Goal: Transaction & Acquisition: Book appointment/travel/reservation

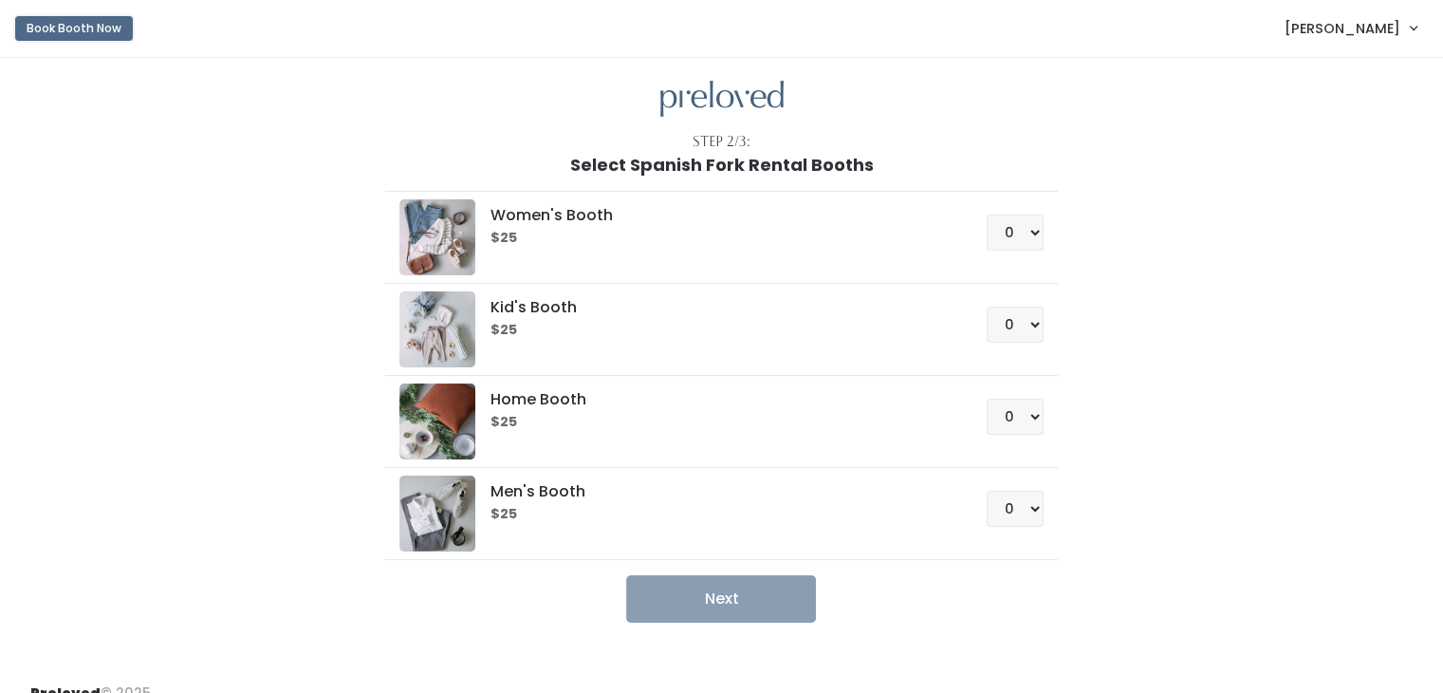
click at [61, 24] on button "Book Booth Now" at bounding box center [74, 28] width 118 height 25
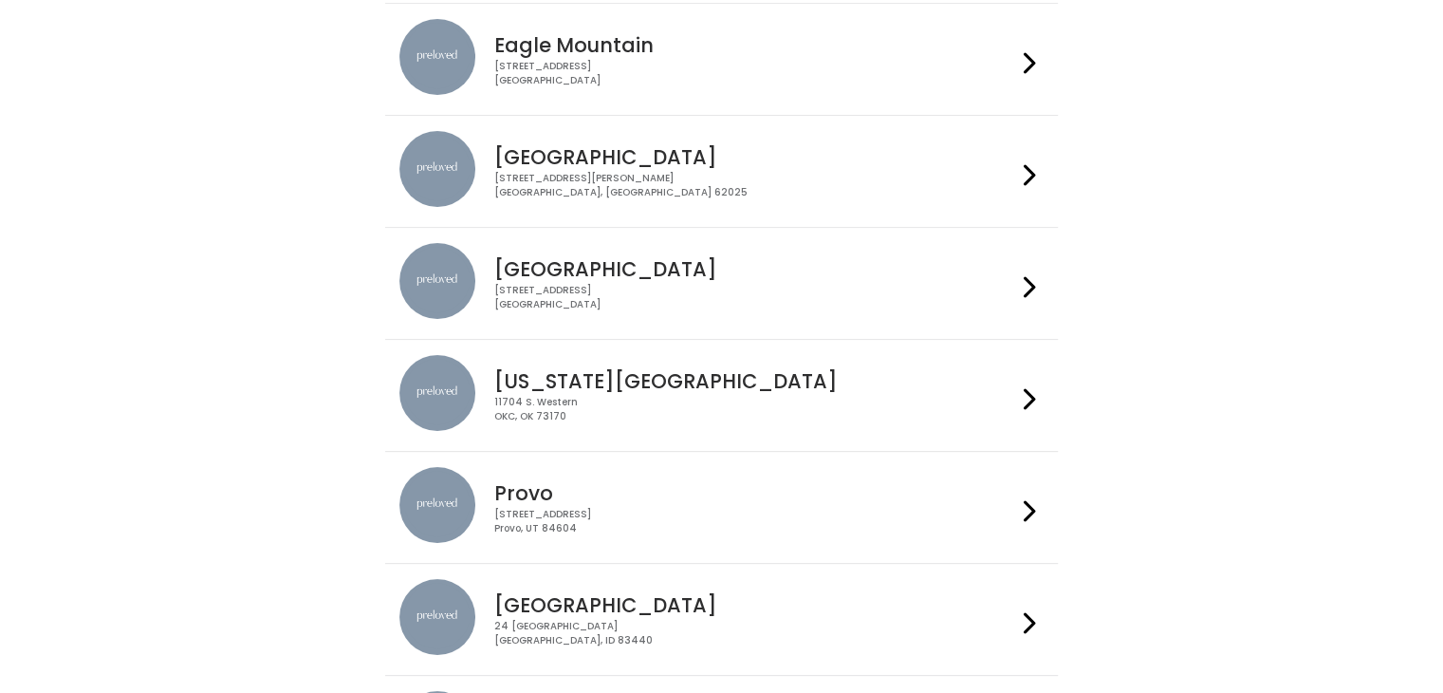
scroll to position [194, 0]
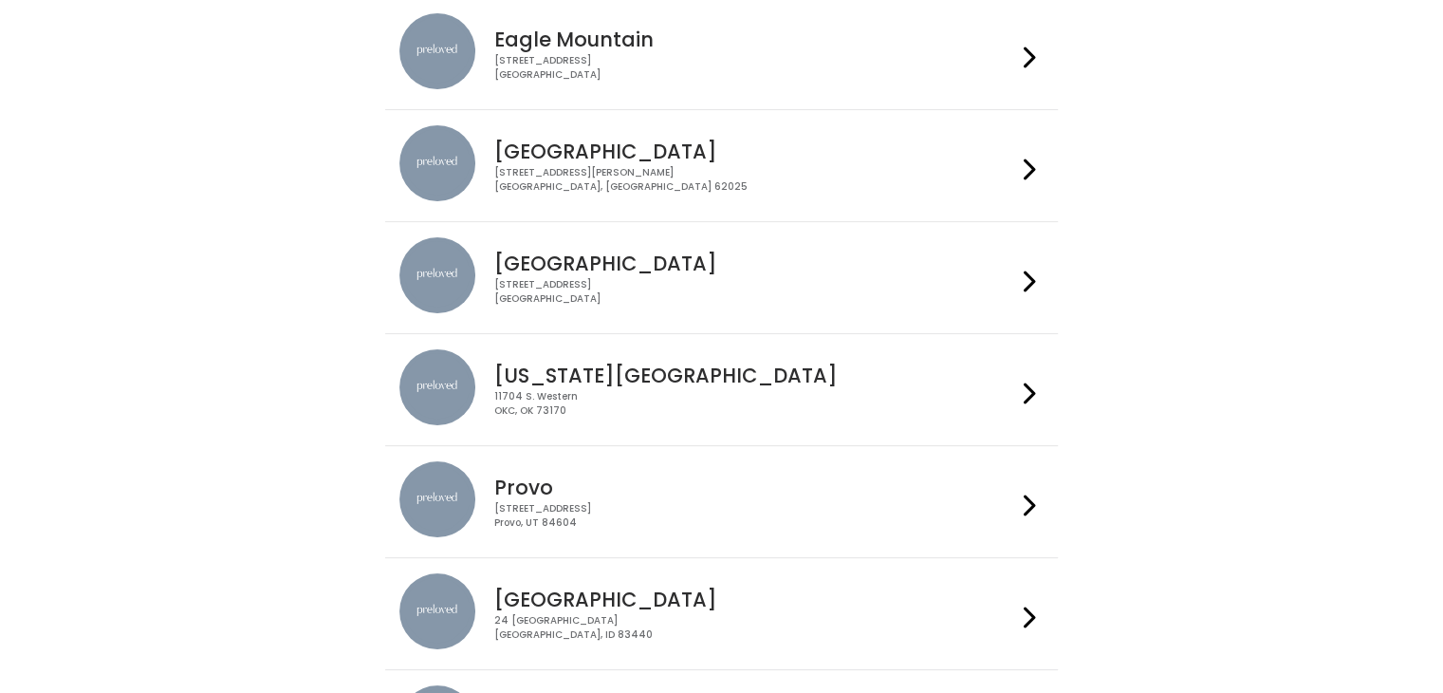
click at [680, 494] on h4 "Provo" at bounding box center [755, 487] width 522 height 22
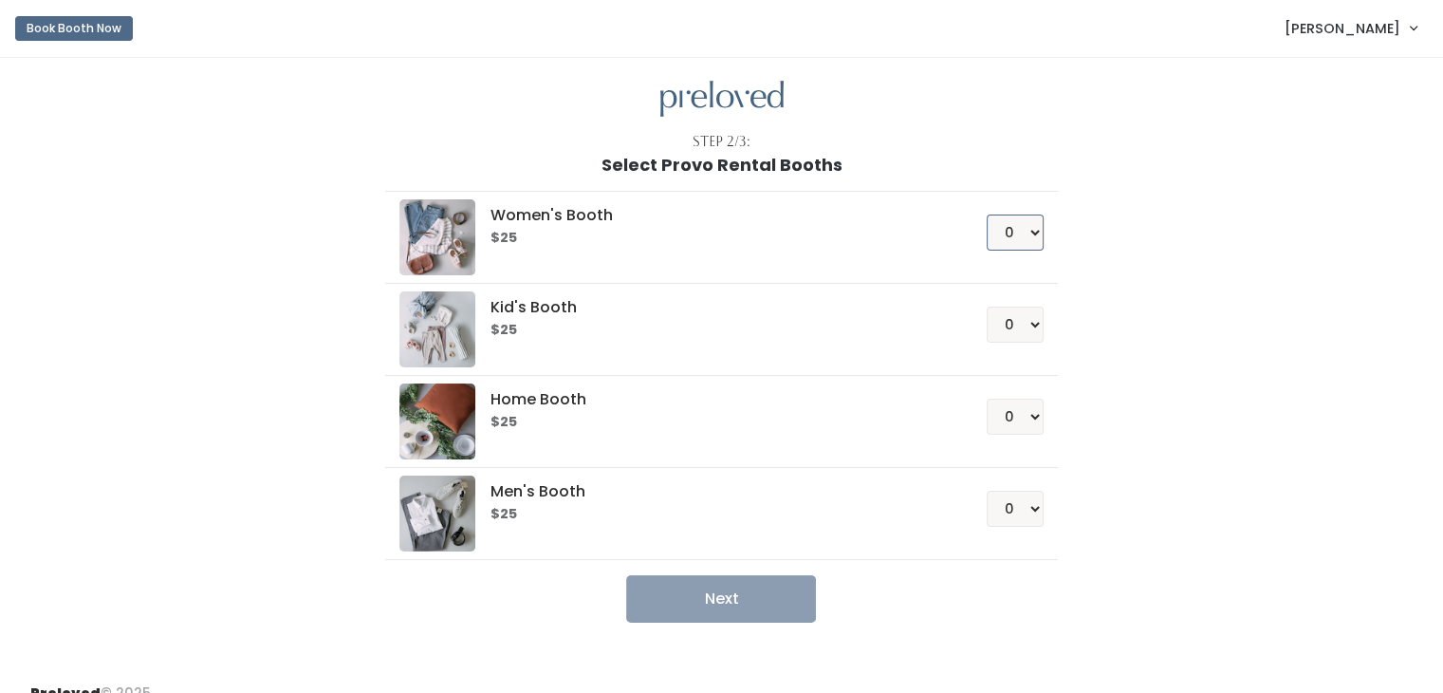
click at [1007, 231] on select "0 1 2 3 4" at bounding box center [1015, 232] width 57 height 36
select select "1"
click at [987, 214] on select "0 1 2 3 4" at bounding box center [1015, 232] width 57 height 36
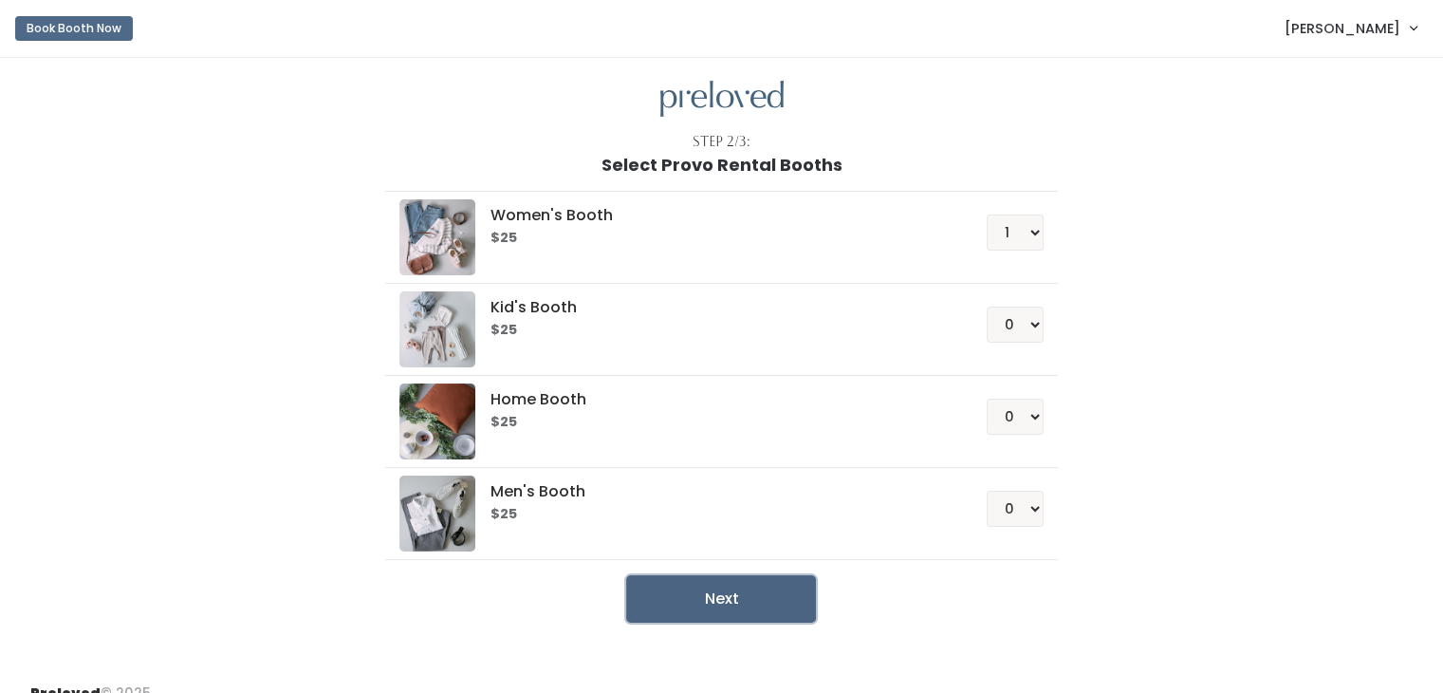
click at [729, 599] on button "Next" at bounding box center [721, 598] width 190 height 47
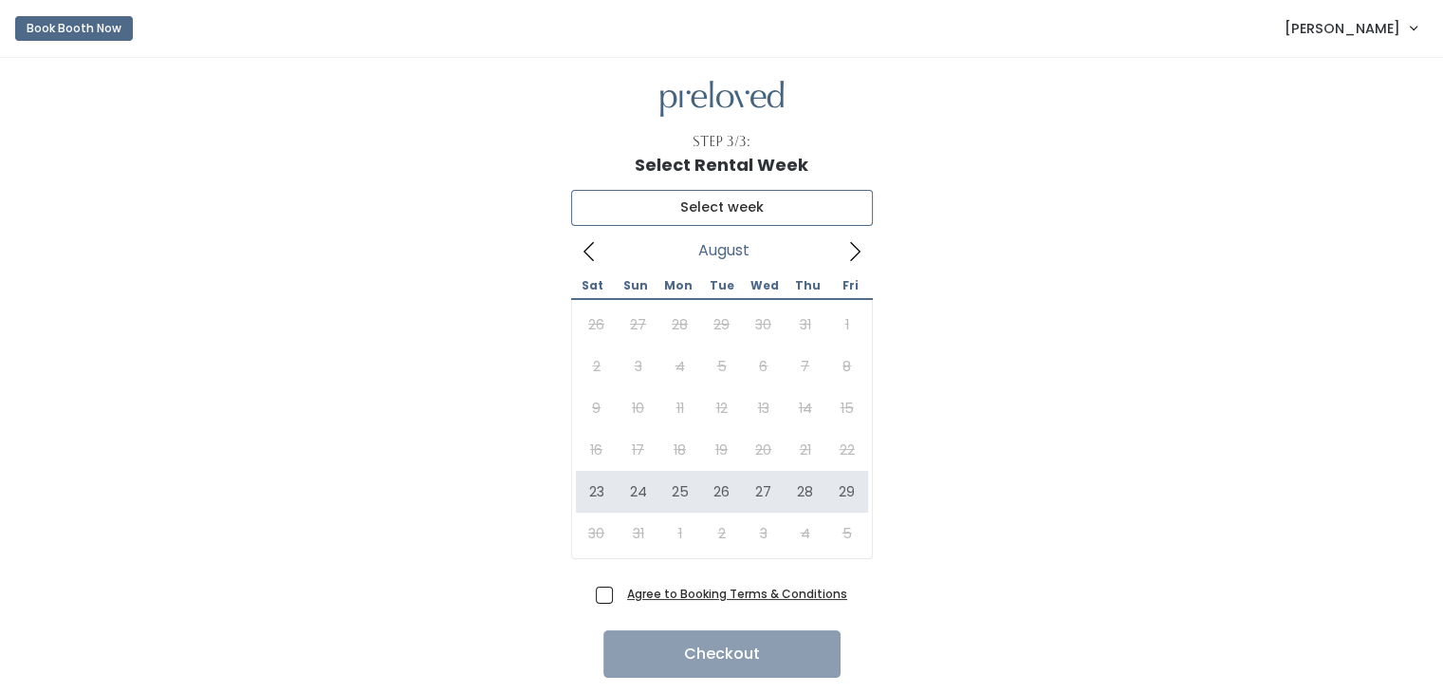
type input "August 23 to August 29"
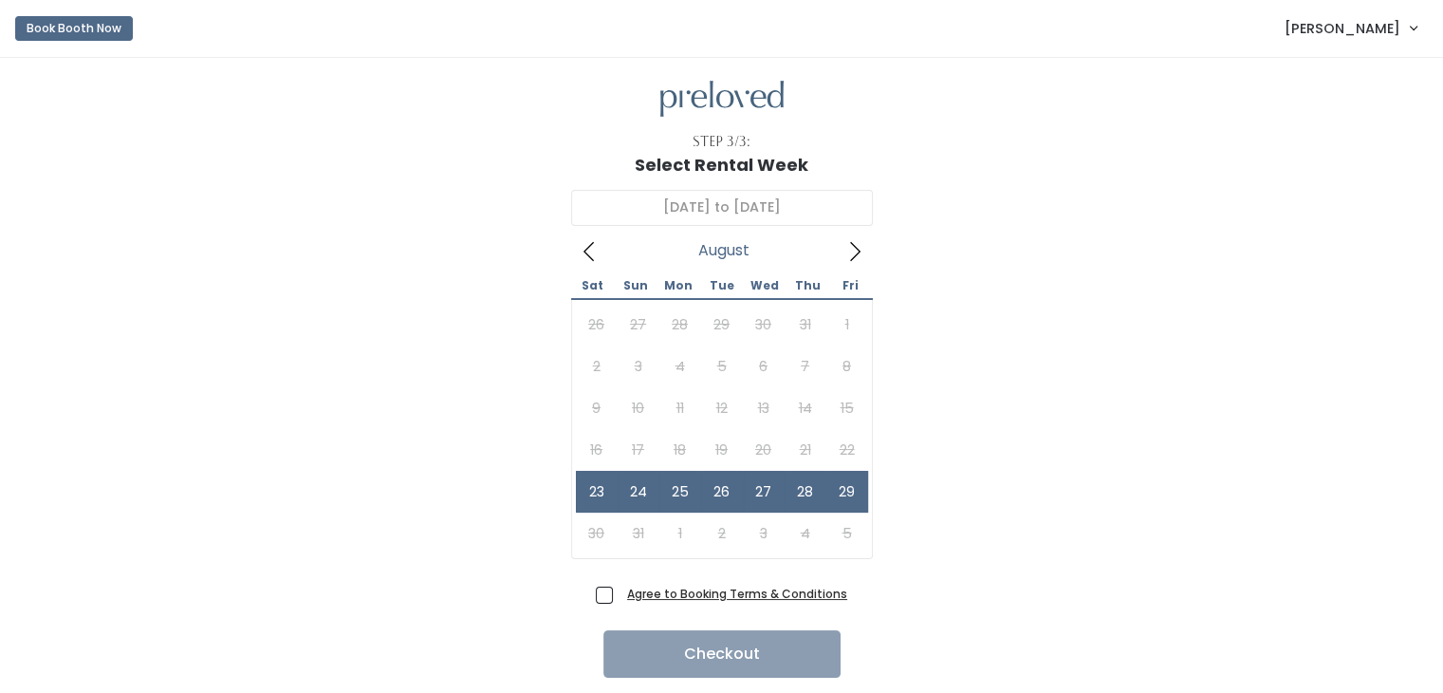
click at [620, 594] on span "Agree to Booking Terms & Conditions" at bounding box center [734, 592] width 228 height 19
click at [620, 594] on input "Agree to Booking Terms & Conditions" at bounding box center [626, 589] width 12 height 12
checkbox input "true"
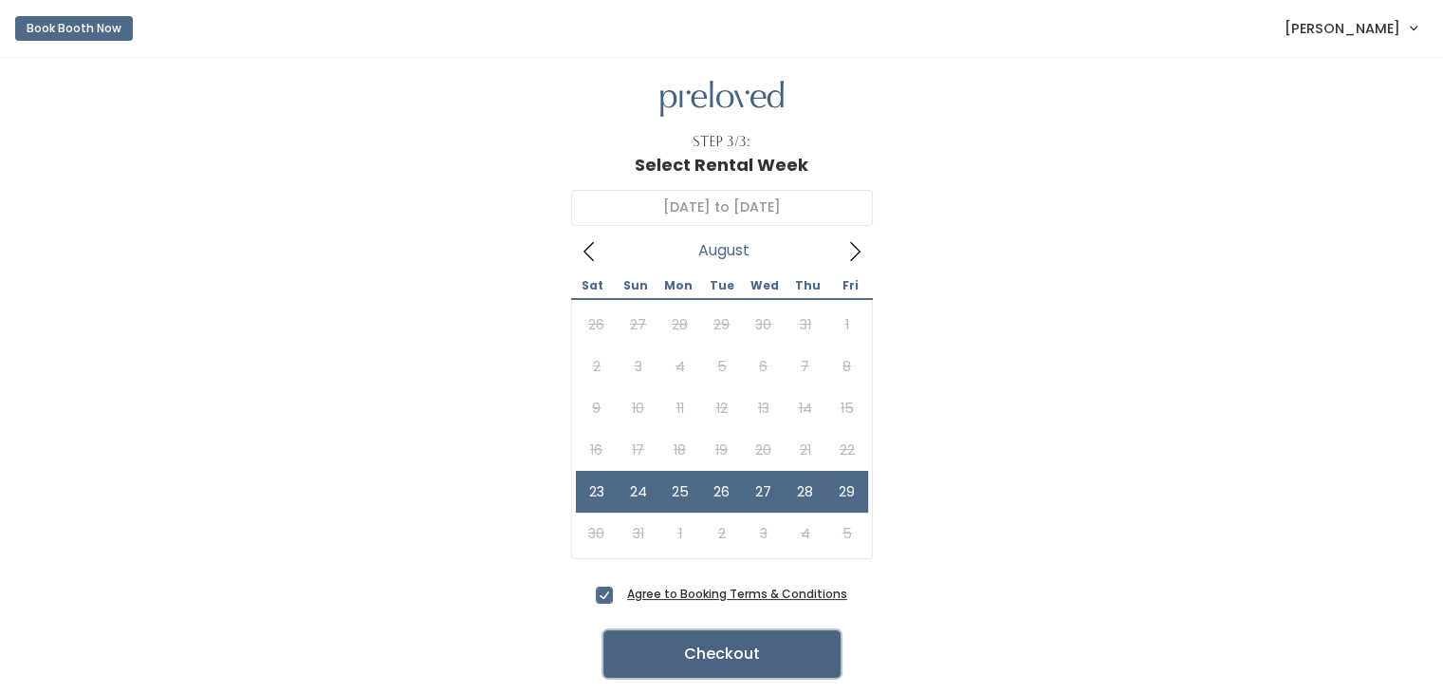
click at [700, 651] on button "Checkout" at bounding box center [721, 653] width 237 height 47
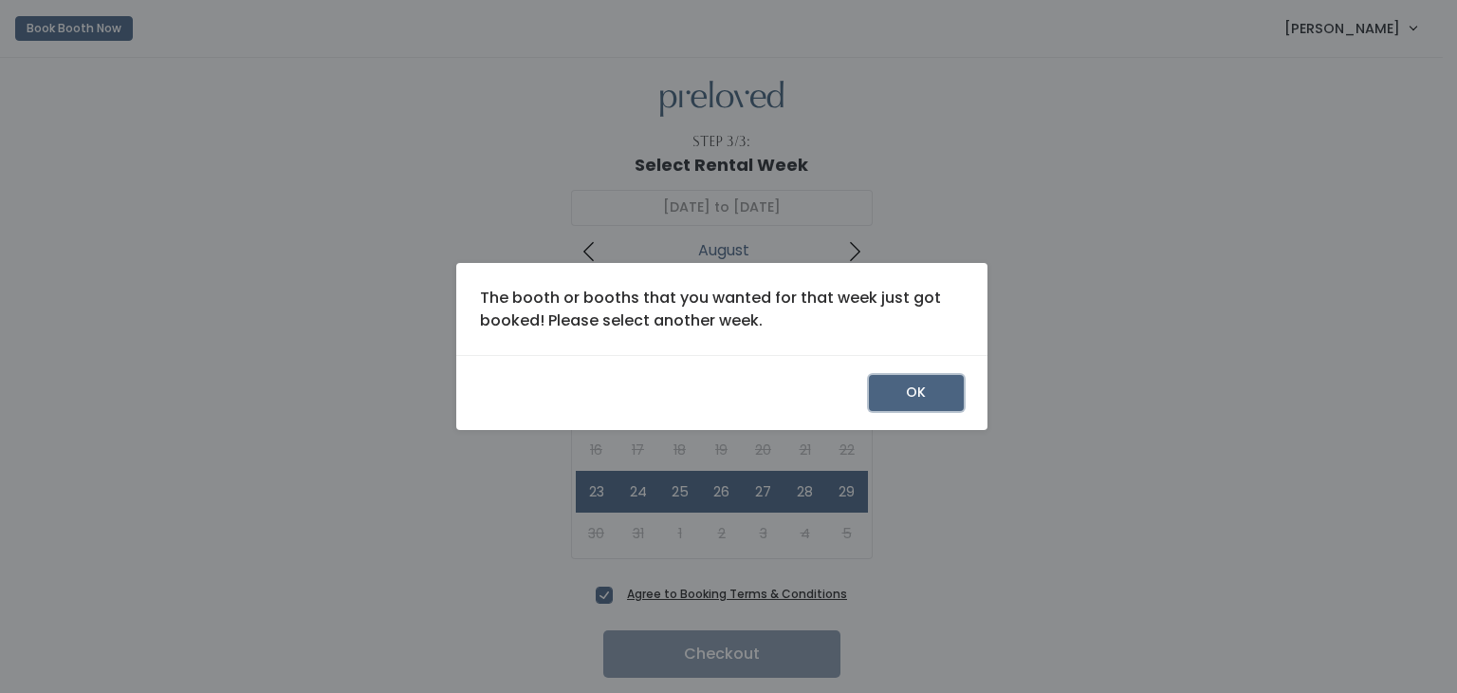
click at [926, 400] on button "OK" at bounding box center [916, 393] width 95 height 36
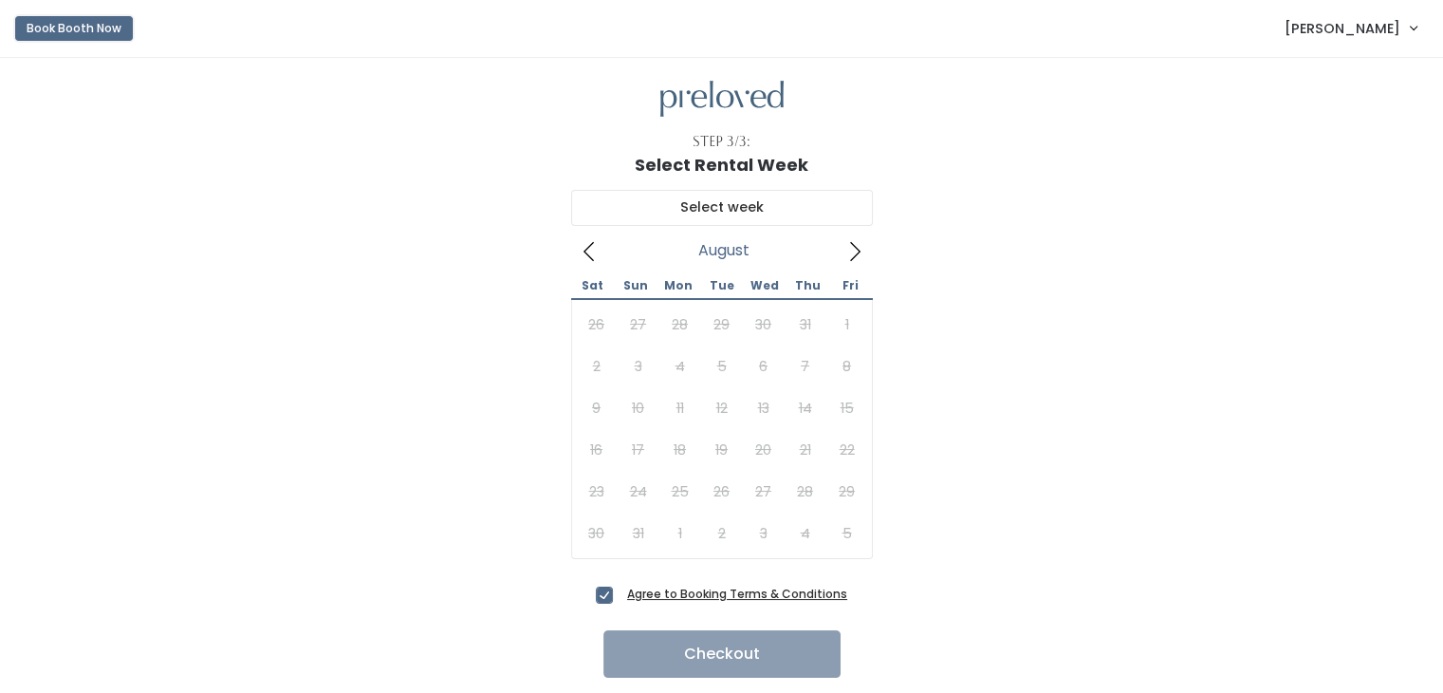
click at [83, 17] on button "Book Booth Now" at bounding box center [74, 28] width 118 height 25
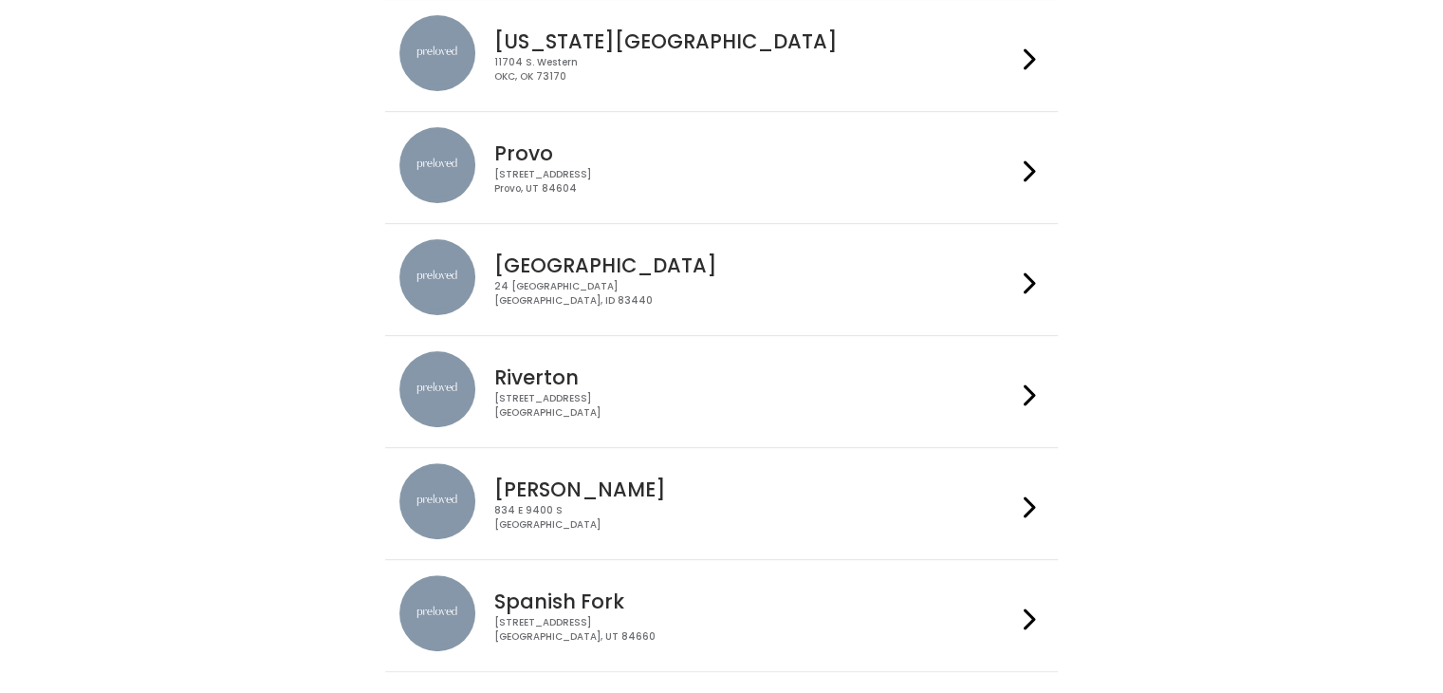
scroll to position [630, 0]
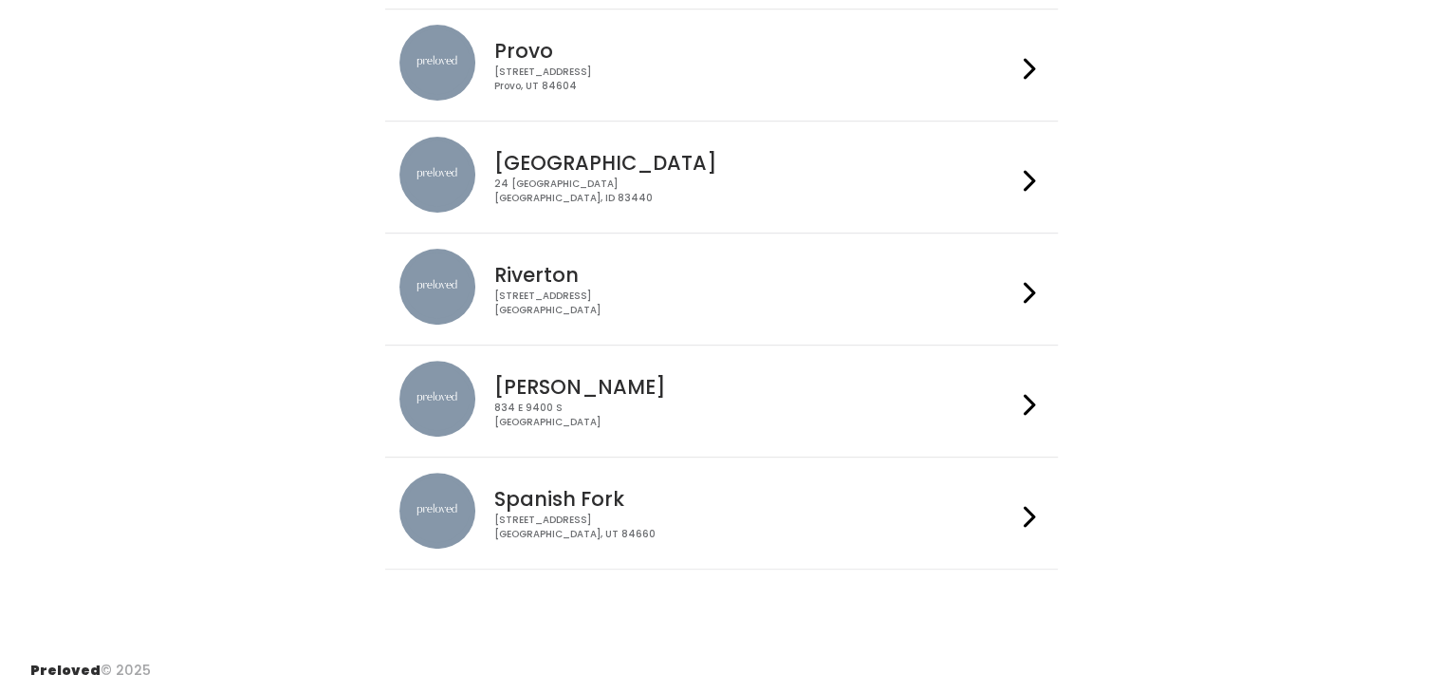
click at [773, 490] on h4 "Spanish Fork" at bounding box center [755, 499] width 522 height 22
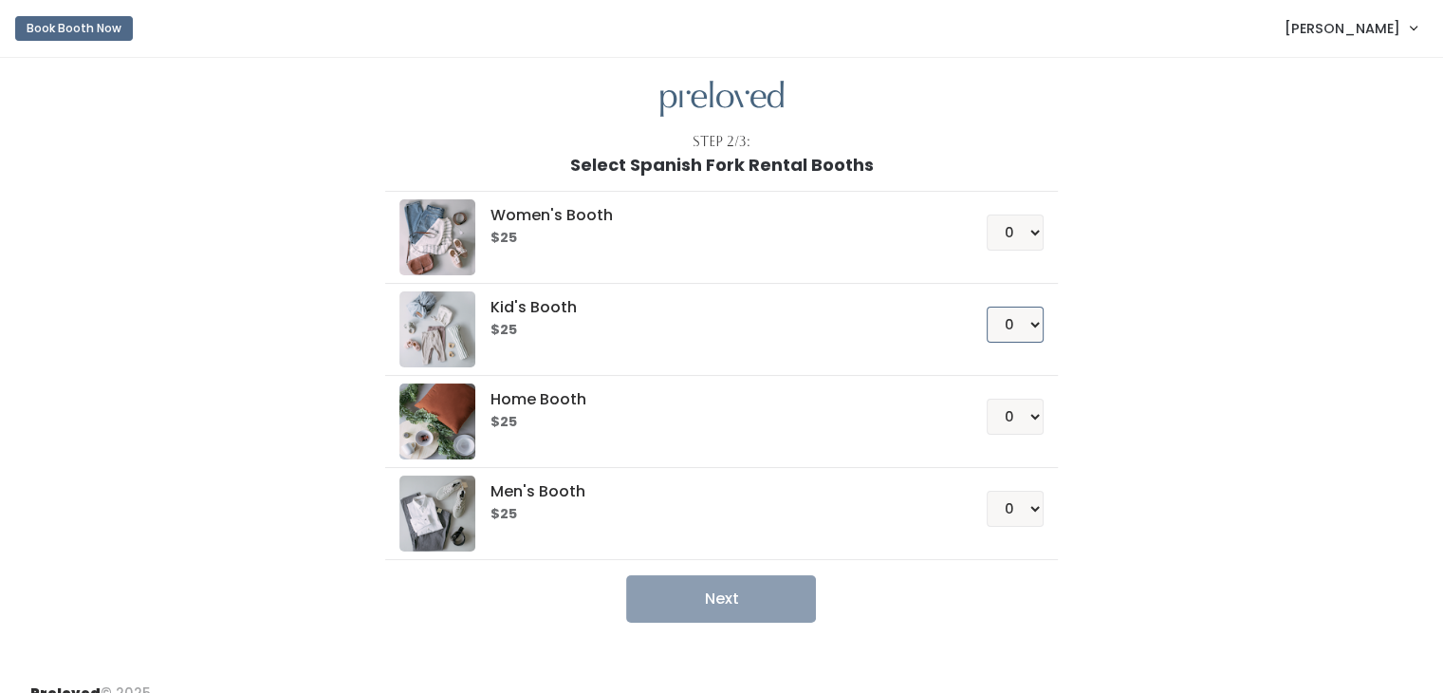
click at [1025, 320] on select "0 1 2 3 4" at bounding box center [1015, 324] width 57 height 36
select select "1"
click at [987, 306] on select "0 1 2 3 4" at bounding box center [1015, 324] width 57 height 36
click at [710, 595] on button "Next" at bounding box center [721, 598] width 190 height 47
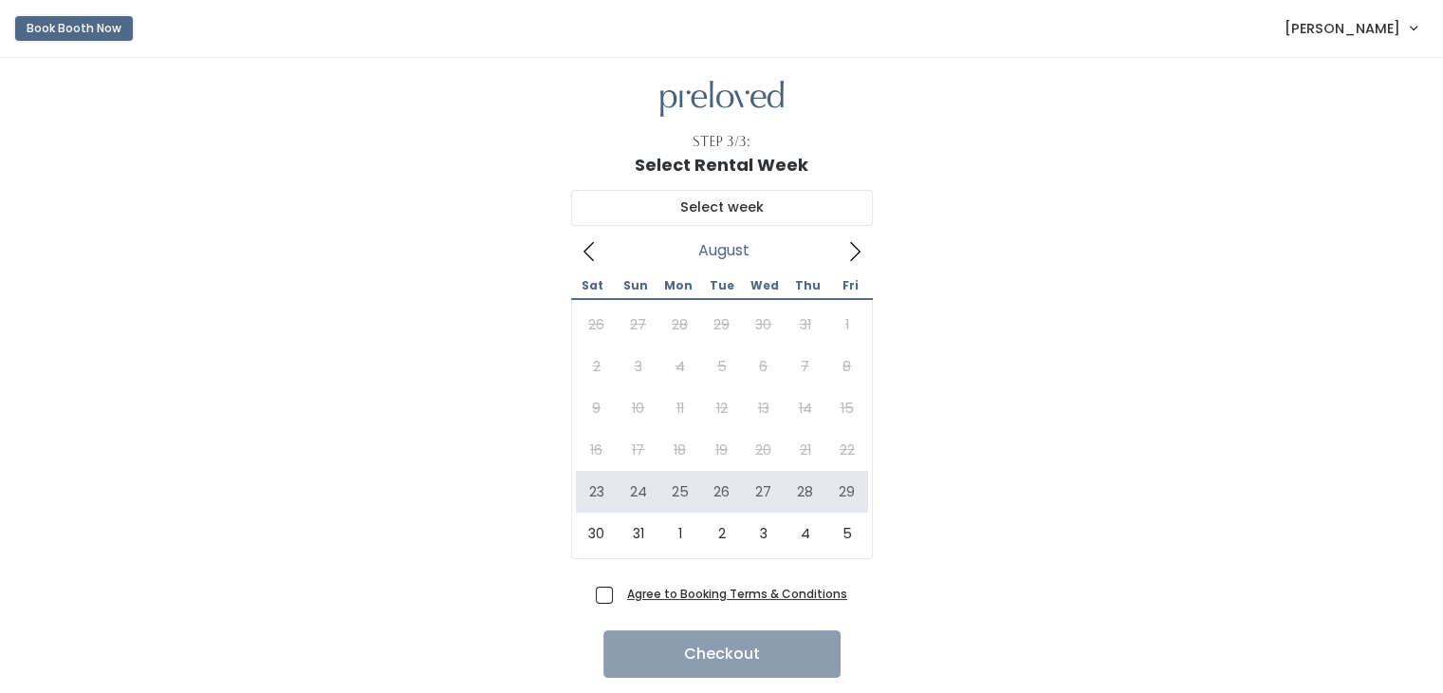
click at [68, 20] on button "Book Booth Now" at bounding box center [74, 28] width 118 height 25
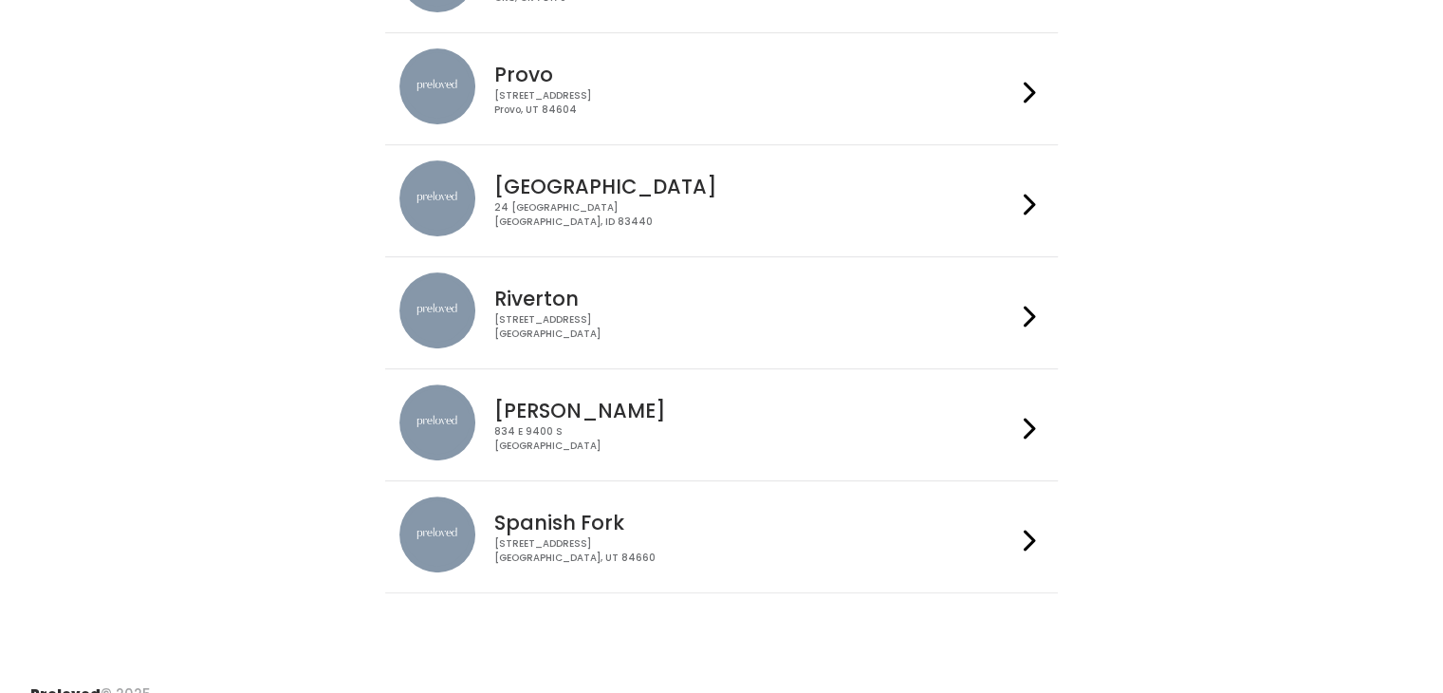
scroll to position [630, 0]
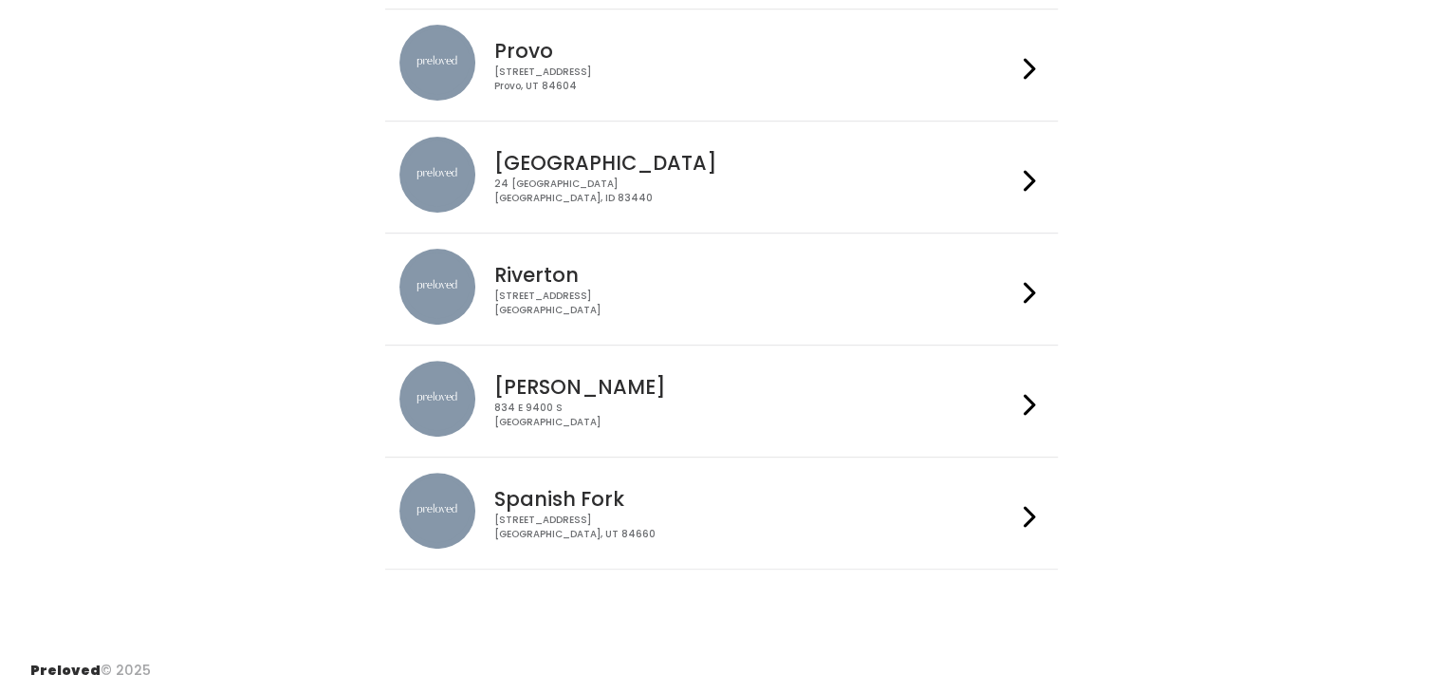
click at [848, 513] on div "244 N Main St Spanish Fork, UT 84660" at bounding box center [755, 527] width 522 height 28
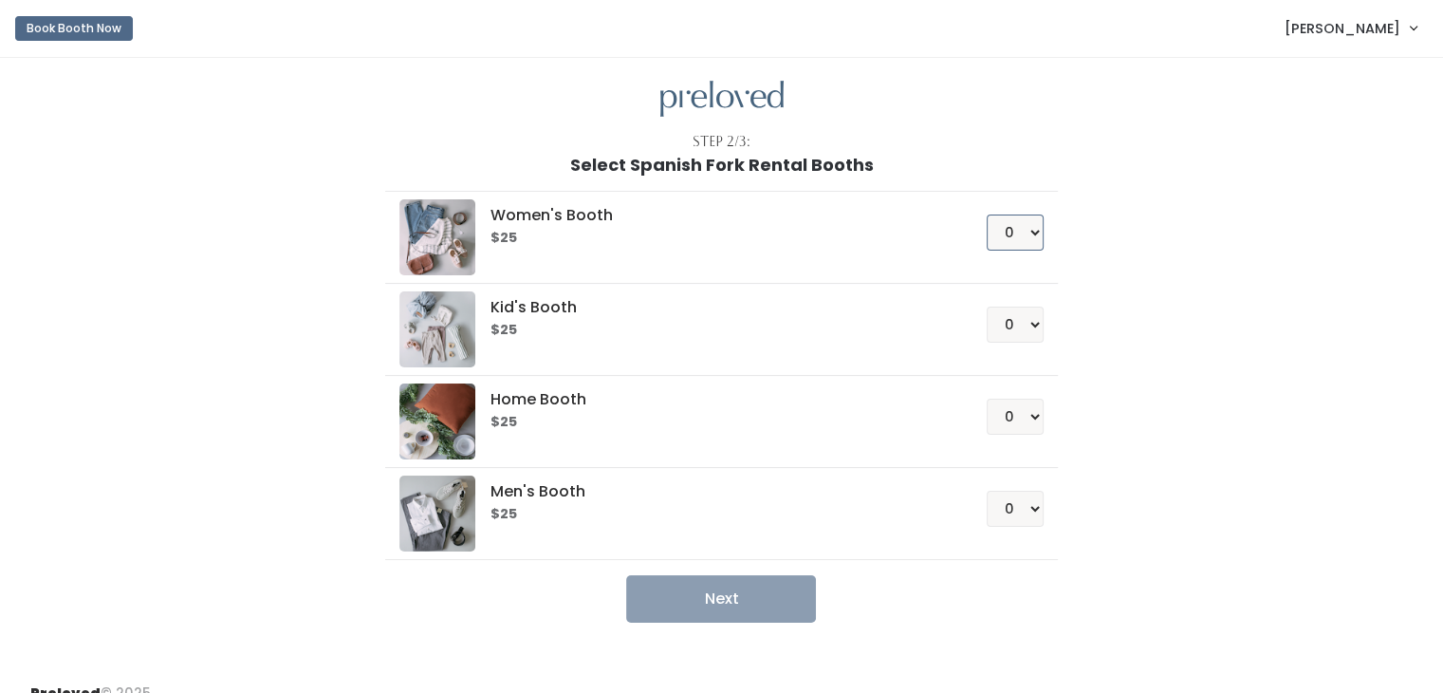
click at [1017, 238] on select "0 1 2 3 4" at bounding box center [1015, 232] width 57 height 36
select select "1"
click at [987, 214] on select "0 1 2 3 4" at bounding box center [1015, 232] width 57 height 36
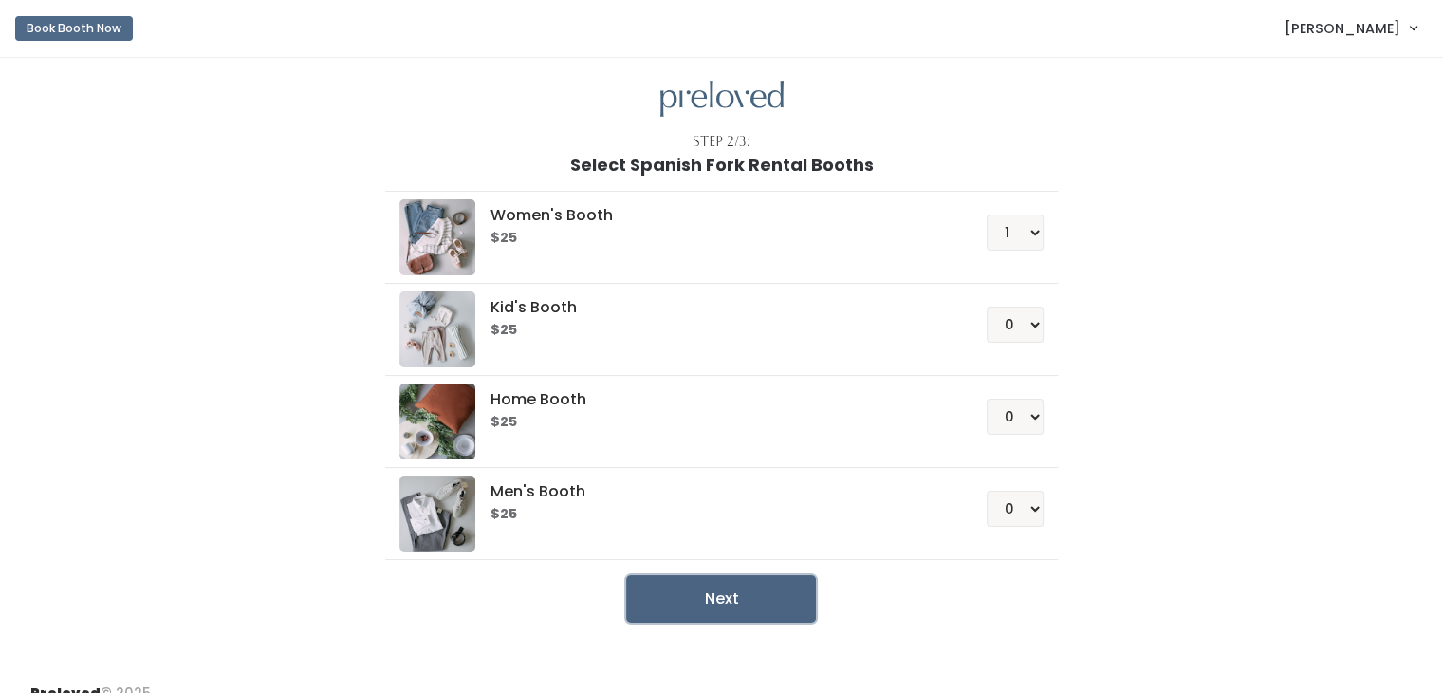
click at [764, 580] on button "Next" at bounding box center [721, 598] width 190 height 47
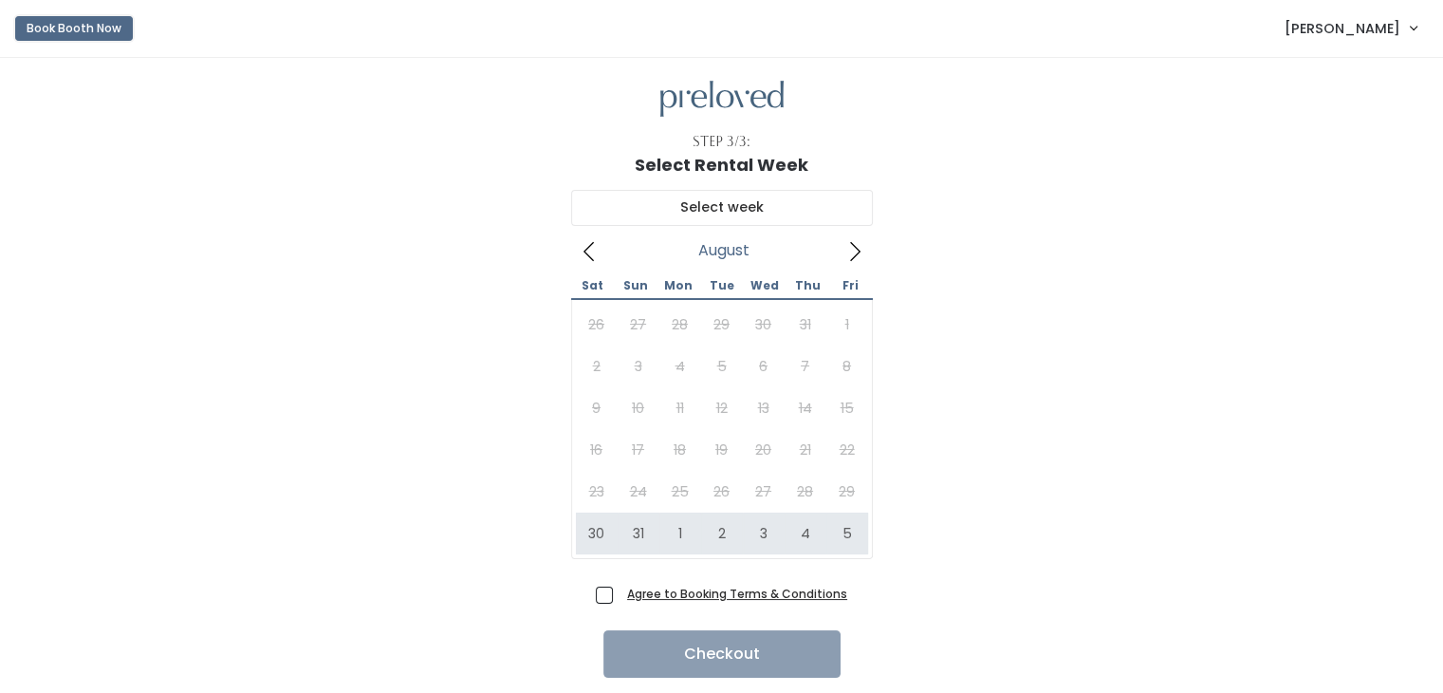
click at [53, 24] on button "Book Booth Now" at bounding box center [74, 28] width 118 height 25
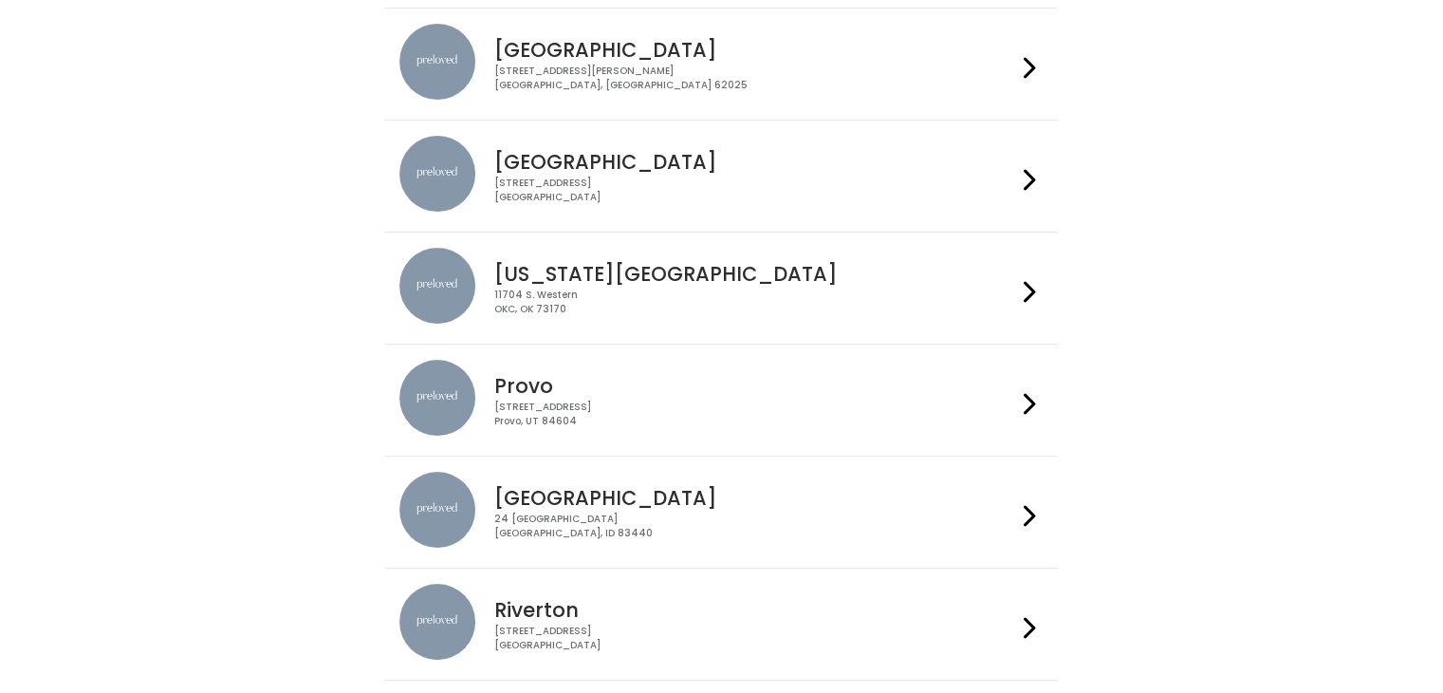
scroll to position [300, 0]
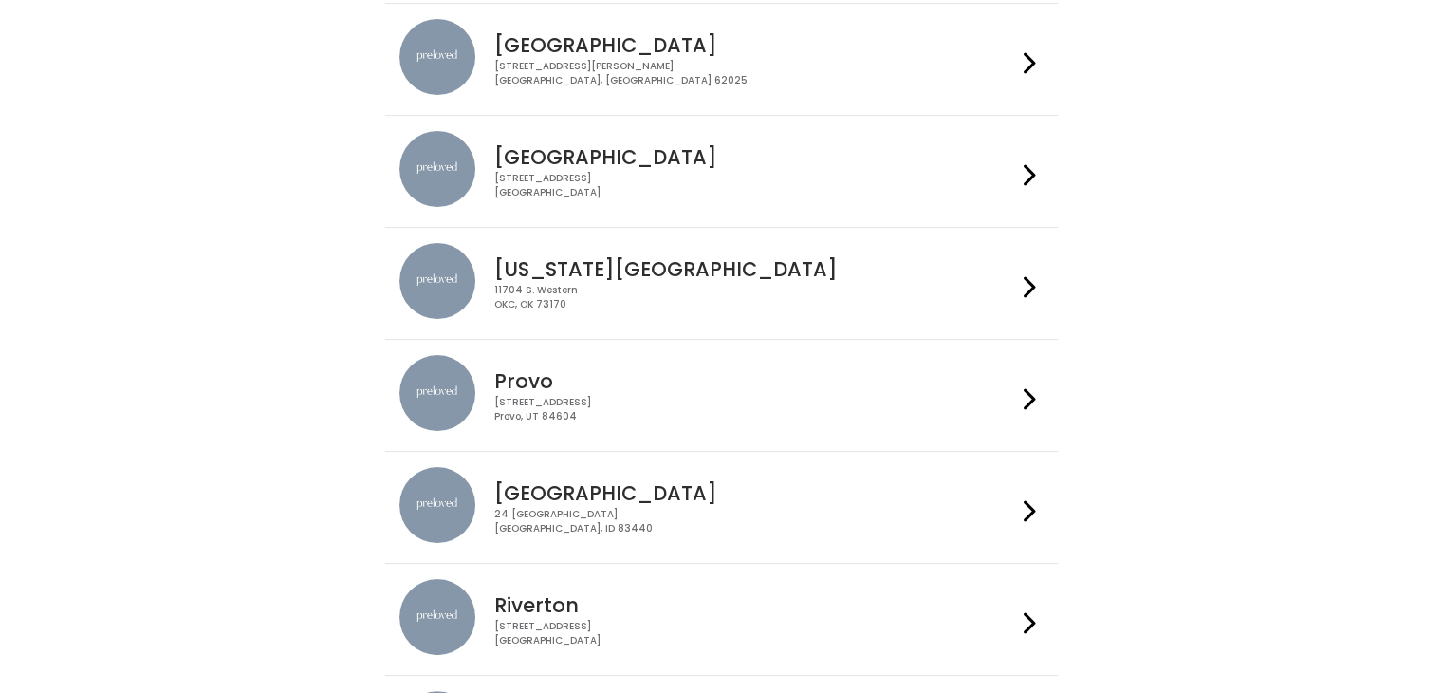
click at [836, 398] on div "230 W Cougar Blvd Provo, UT 84604" at bounding box center [755, 410] width 522 height 28
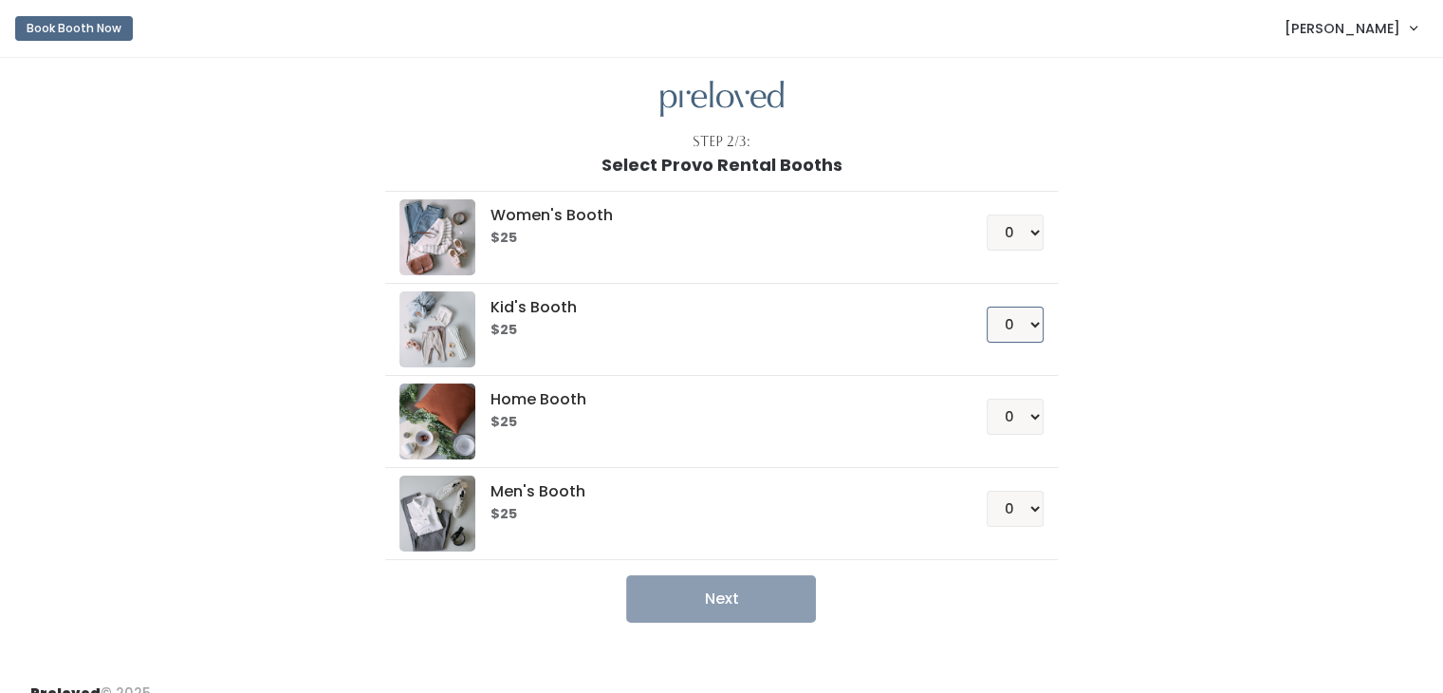
click at [1025, 320] on select "0 1 2 3 4" at bounding box center [1015, 324] width 57 height 36
select select "1"
click at [987, 306] on select "0 1 2 3 4" at bounding box center [1015, 324] width 57 height 36
click at [774, 588] on button "Next" at bounding box center [721, 598] width 190 height 47
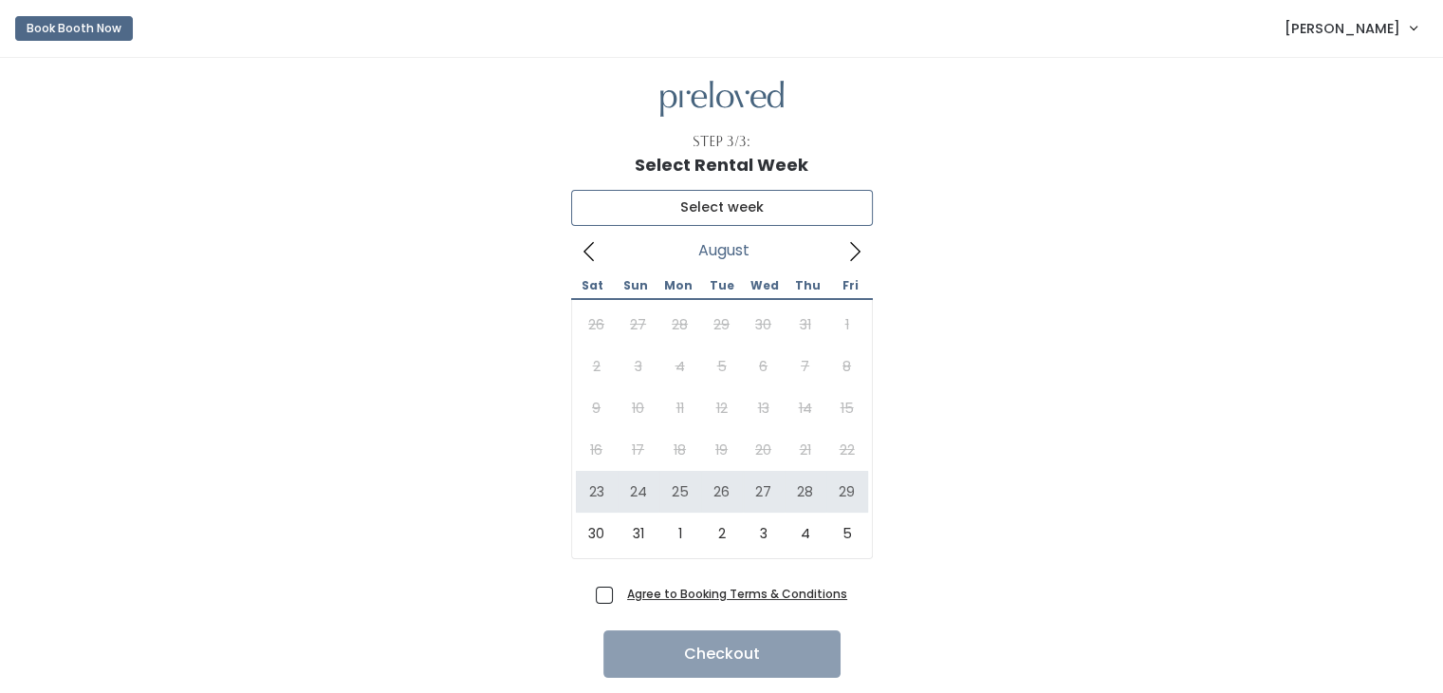
type input "[DATE] to [DATE]"
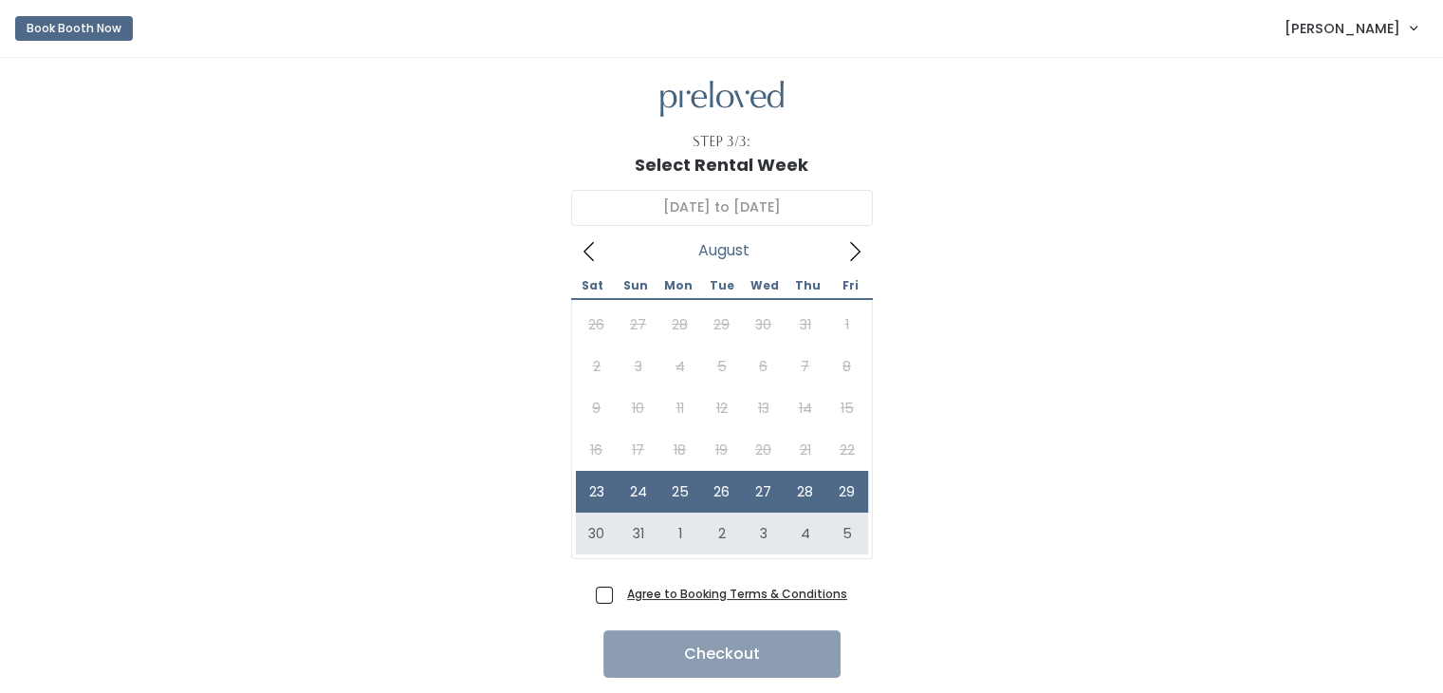
click at [620, 588] on span "Agree to Booking Terms & Conditions" at bounding box center [734, 592] width 228 height 19
click at [620, 588] on input "Agree to Booking Terms & Conditions" at bounding box center [626, 589] width 12 height 12
checkbox input "true"
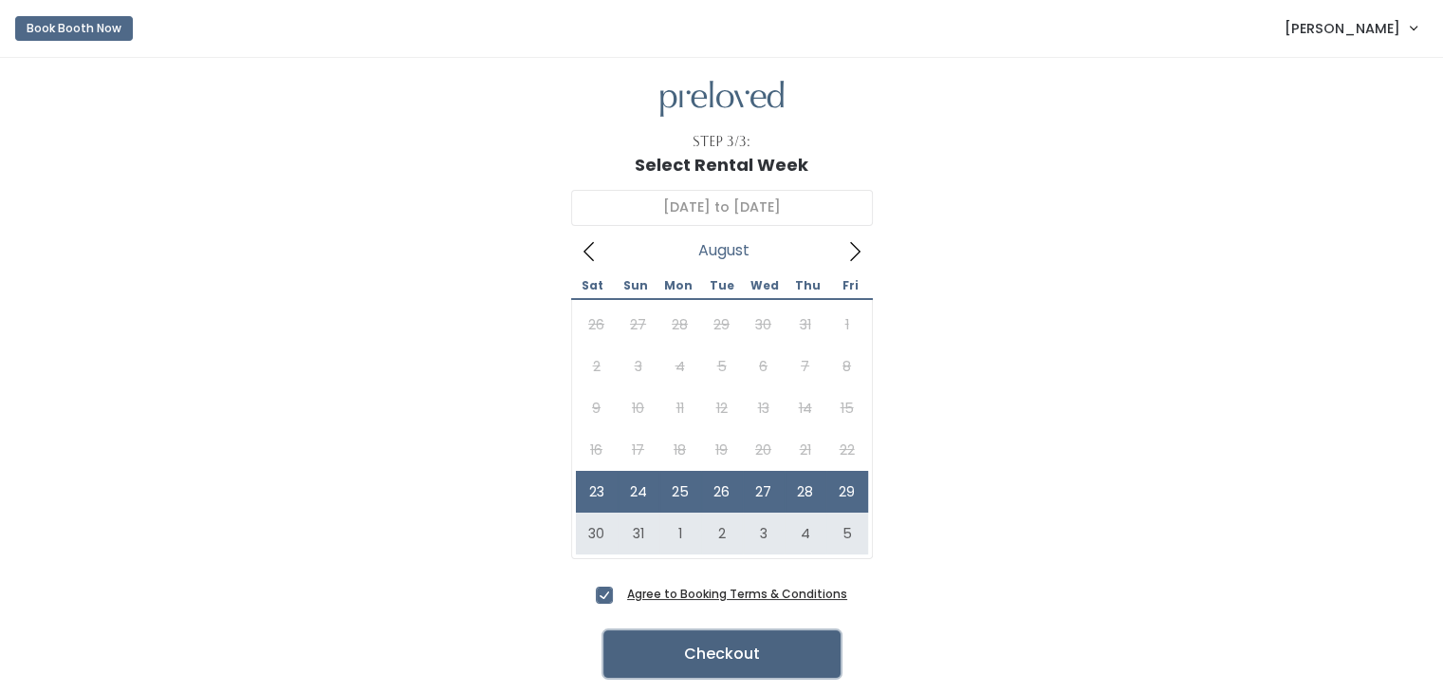
click at [724, 653] on button "Checkout" at bounding box center [721, 653] width 237 height 47
